Goal: Find specific page/section: Find specific page/section

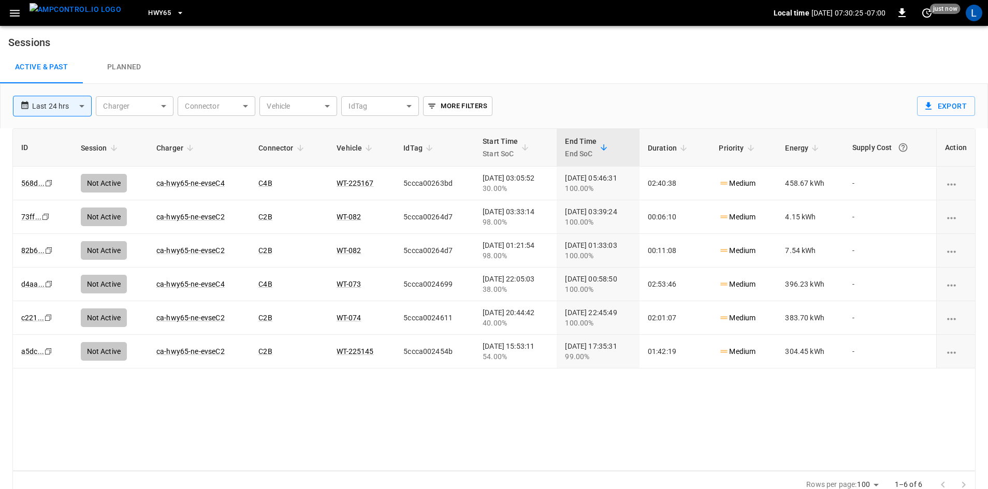
click at [141, 105] on body "**********" at bounding box center [494, 249] width 988 height 499
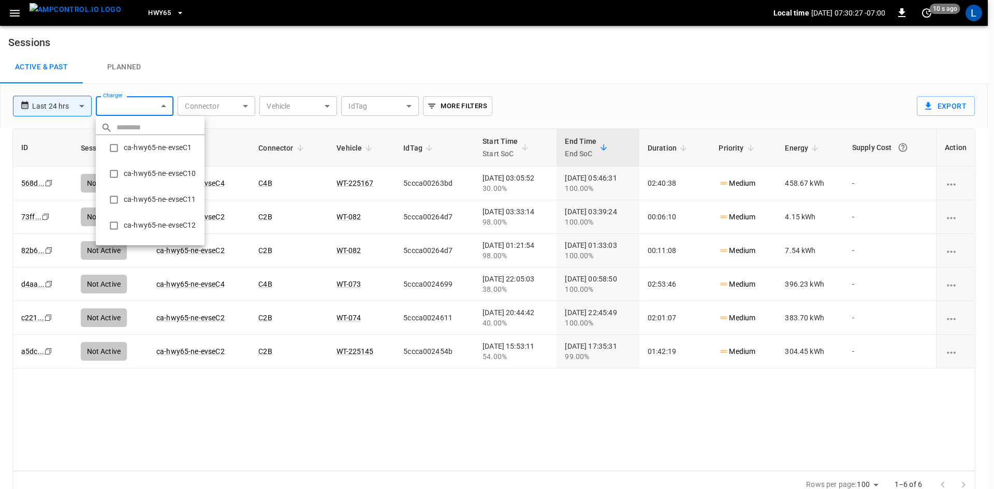
click at [68, 17] on div at bounding box center [497, 244] width 994 height 489
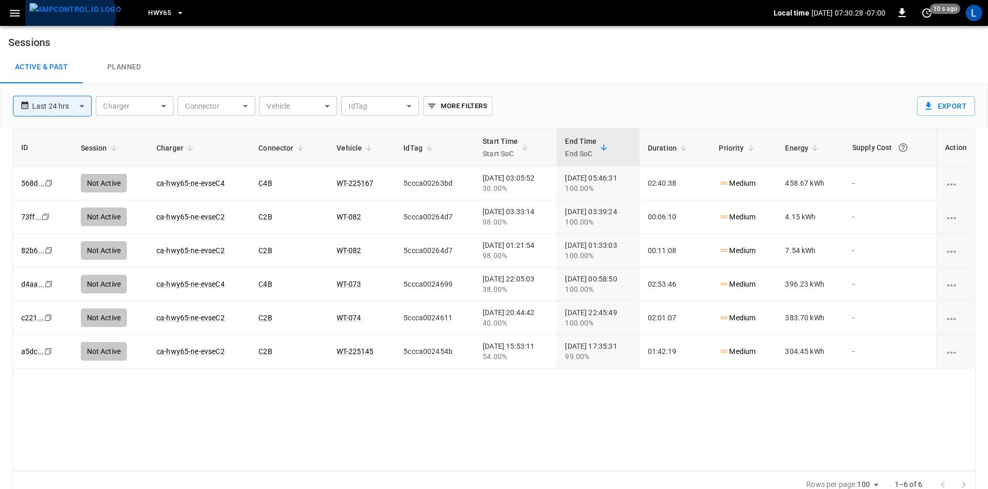
click at [69, 14] on img "menu" at bounding box center [76, 9] width 92 height 13
click at [148, 12] on span "HWY65" at bounding box center [159, 13] width 23 height 12
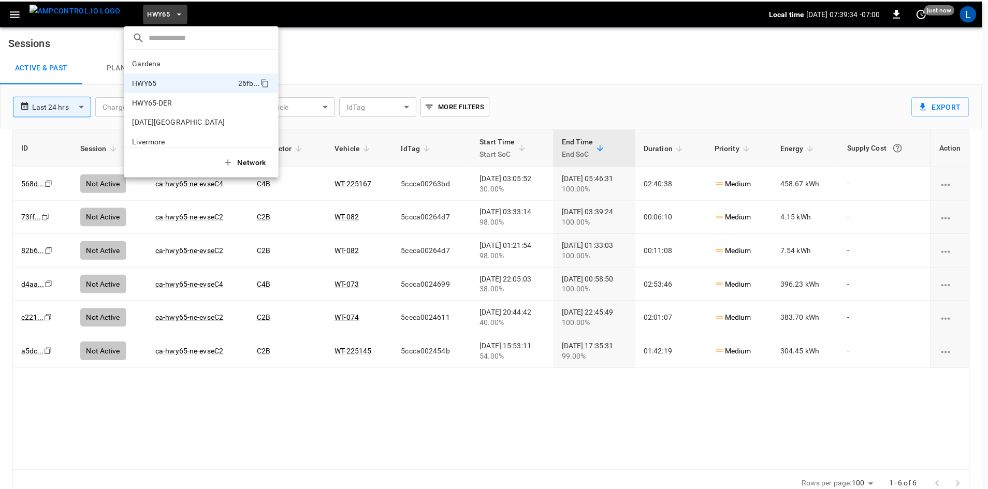
scroll to position [17, 0]
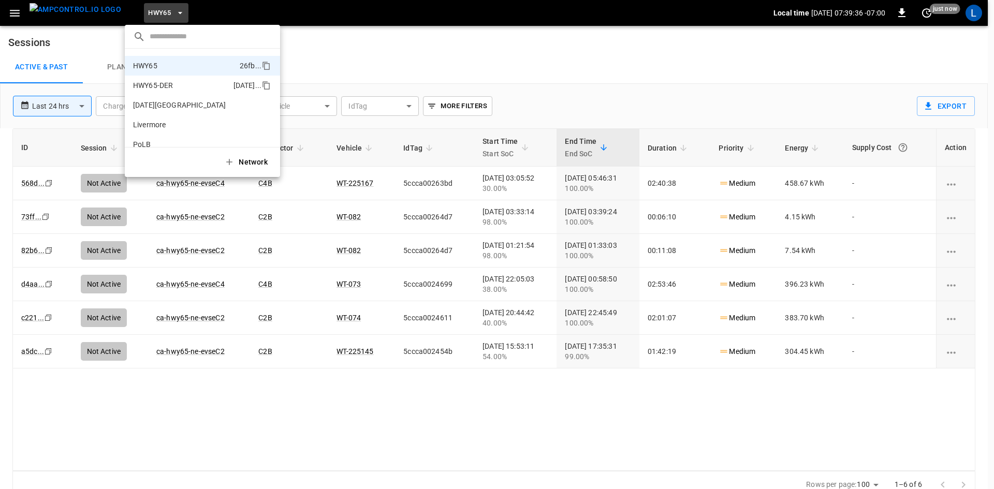
click at [177, 87] on p "HWY65-DER" at bounding box center [181, 85] width 96 height 10
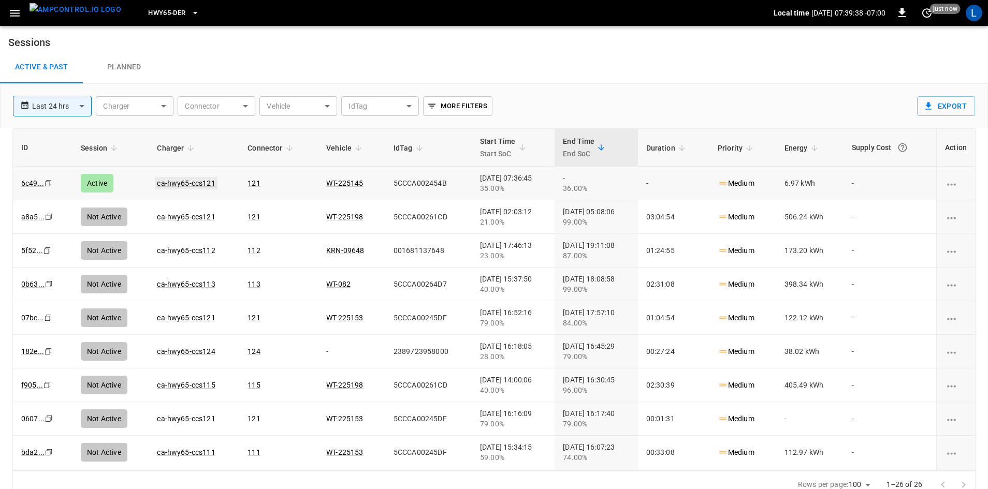
click at [194, 183] on link "ca-hwy65-ccs121" at bounding box center [186, 183] width 62 height 12
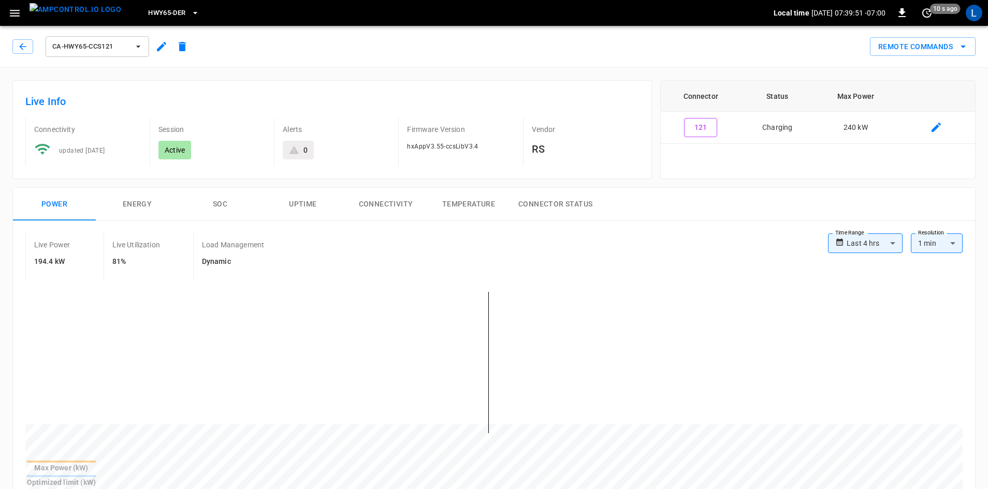
click at [71, 12] on img "menu" at bounding box center [76, 9] width 92 height 13
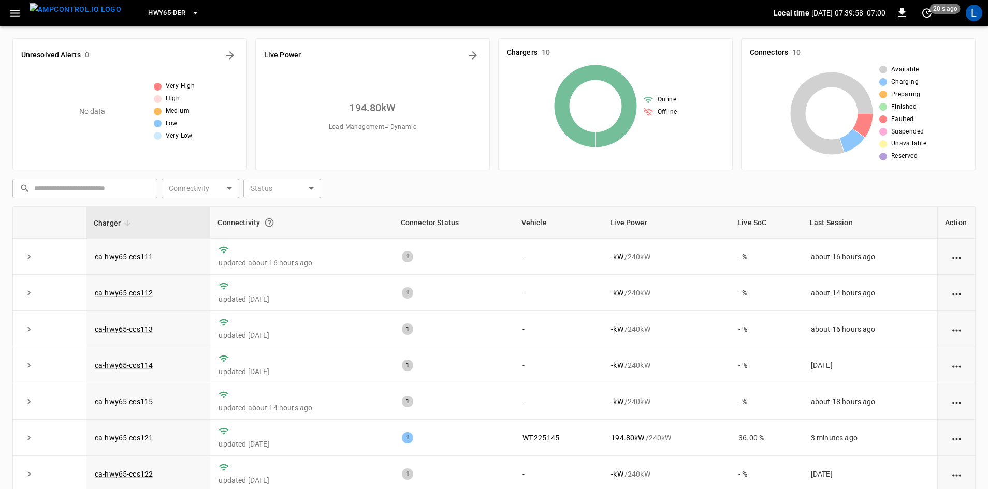
click at [46, 9] on img "menu" at bounding box center [76, 9] width 92 height 13
